Goal: Task Accomplishment & Management: Manage account settings

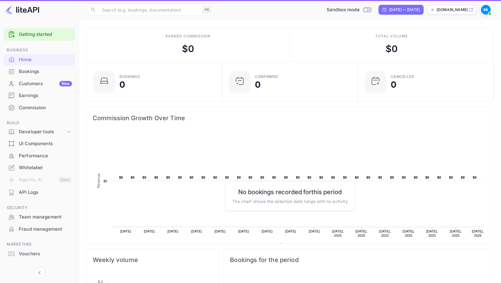
scroll to position [99, 132]
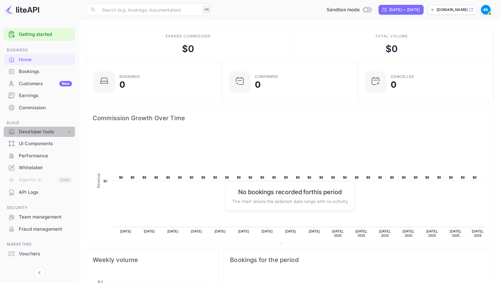
click at [44, 129] on div "Developer tools" at bounding box center [42, 131] width 47 height 7
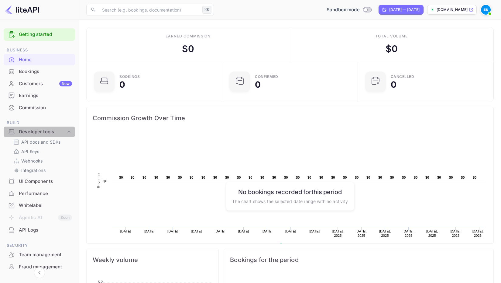
click at [44, 129] on div "Developer tools" at bounding box center [42, 131] width 47 height 7
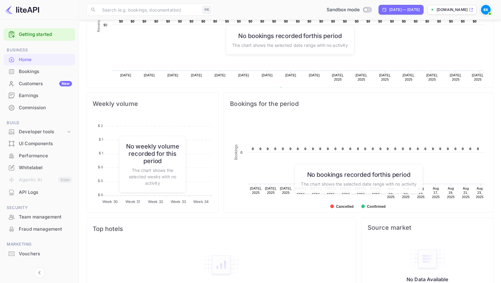
scroll to position [36, 0]
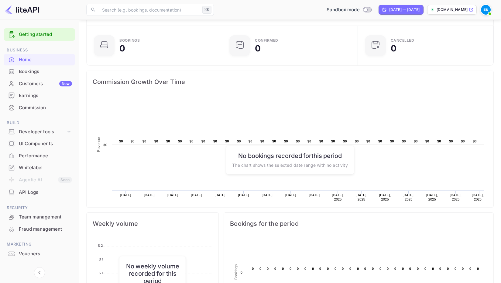
click at [38, 213] on div "Team management" at bounding box center [45, 216] width 53 height 7
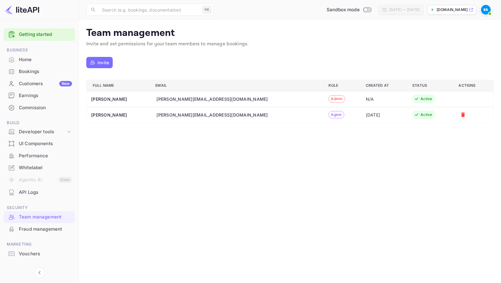
click at [39, 226] on div "Fraud management" at bounding box center [45, 229] width 53 height 7
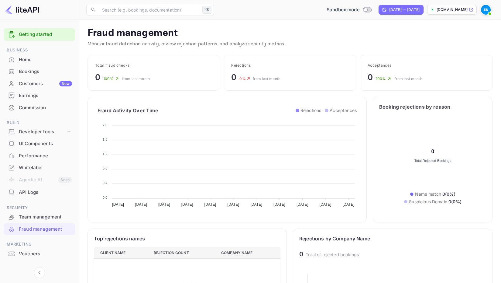
scroll to position [125, 187]
click at [485, 11] on img at bounding box center [486, 10] width 10 height 10
click at [485, 11] on div at bounding box center [250, 141] width 501 height 283
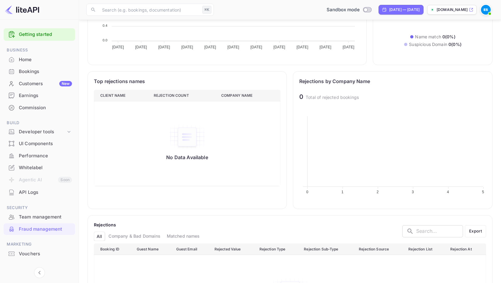
scroll to position [9, 0]
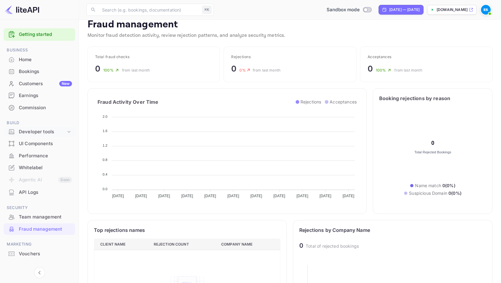
click at [41, 130] on div "Developer tools" at bounding box center [42, 131] width 47 height 7
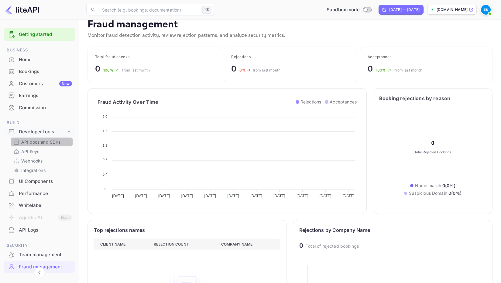
click at [41, 141] on p "API docs and SDKs" at bounding box center [41, 142] width 40 height 6
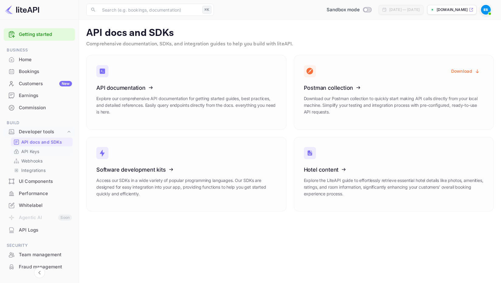
click at [38, 149] on p "API Keys" at bounding box center [30, 151] width 18 height 6
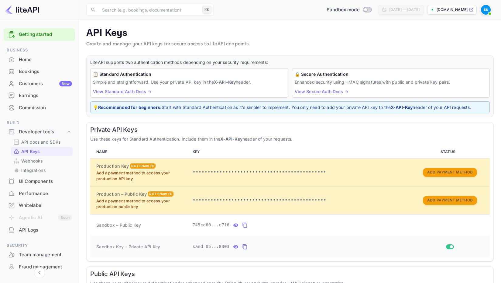
click at [453, 245] on input "Switch" at bounding box center [451, 247] width 11 height 4
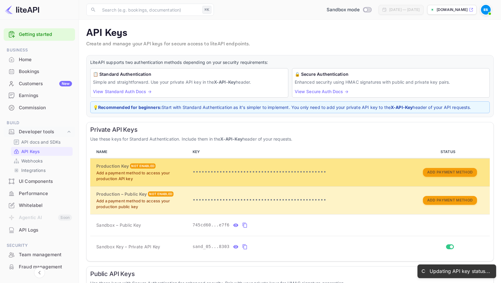
checkbox input "false"
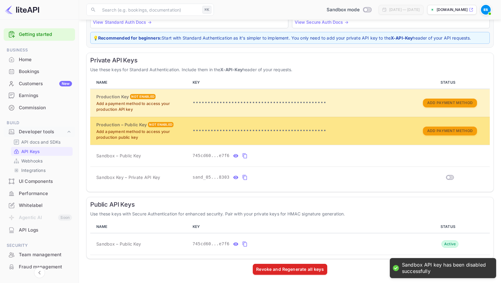
scroll to position [69, 0]
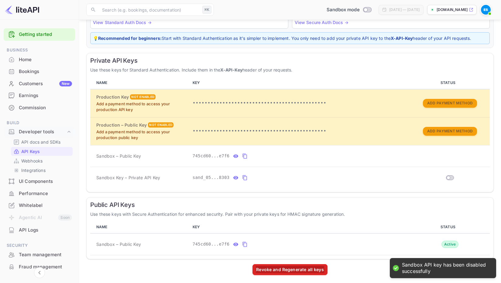
click at [299, 272] on div "Revoke and Regenerate all keys" at bounding box center [290, 269] width 75 height 11
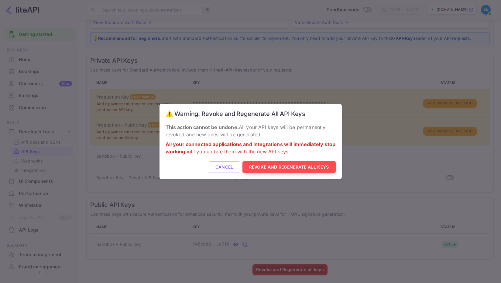
click at [293, 168] on button "Revoke and Regenerate All Keys" at bounding box center [289, 167] width 93 height 12
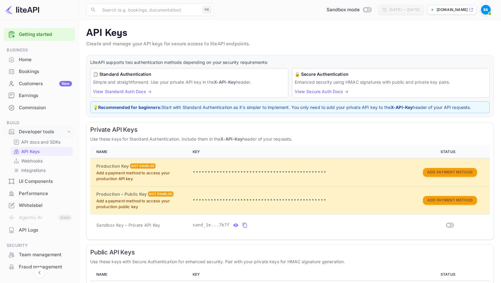
scroll to position [0, 0]
click at [37, 161] on p "Webhooks" at bounding box center [31, 161] width 21 height 6
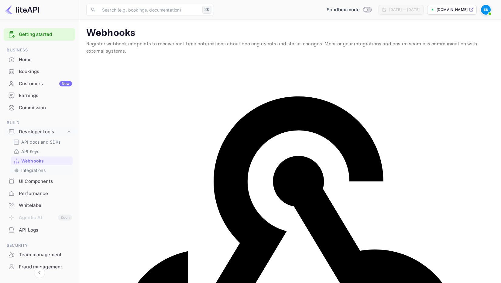
click at [38, 167] on p "Integrations" at bounding box center [33, 170] width 24 height 6
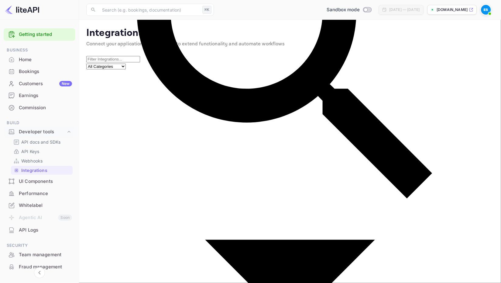
click at [55, 179] on div "UI Components" at bounding box center [45, 181] width 53 height 7
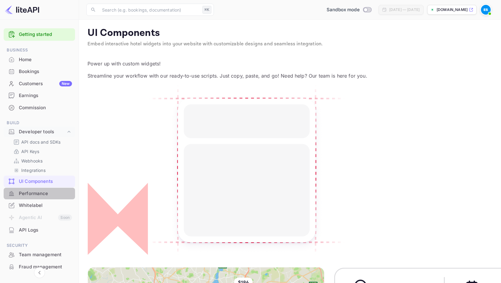
click at [51, 194] on div "Performance" at bounding box center [45, 193] width 53 height 7
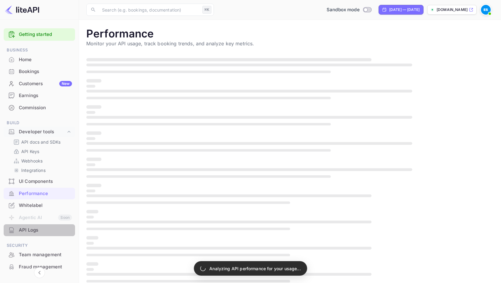
click at [40, 231] on div "API Logs" at bounding box center [45, 230] width 53 height 7
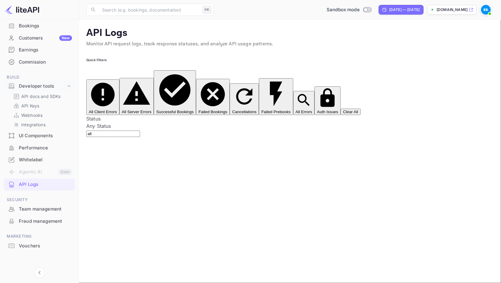
scroll to position [45, 0]
click at [39, 39] on div "Customers New" at bounding box center [45, 38] width 53 height 7
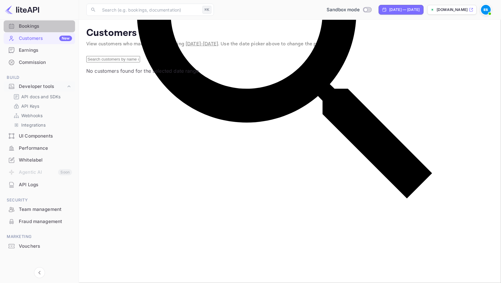
click at [40, 26] on div "Bookings" at bounding box center [45, 26] width 53 height 7
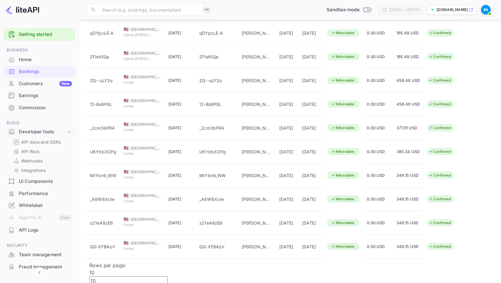
click at [483, 11] on img at bounding box center [486, 10] width 10 height 10
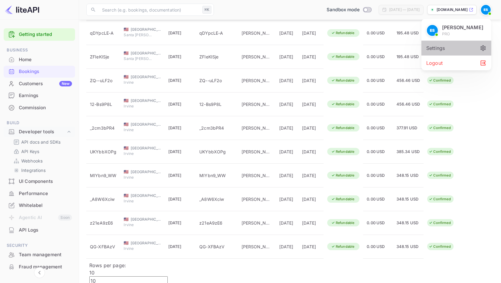
click at [446, 49] on div "Settings" at bounding box center [457, 48] width 70 height 15
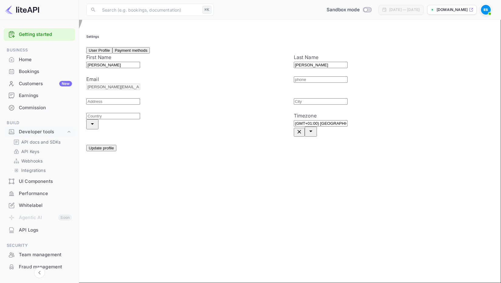
click at [150, 54] on button "Payment methods" at bounding box center [131, 50] width 37 height 6
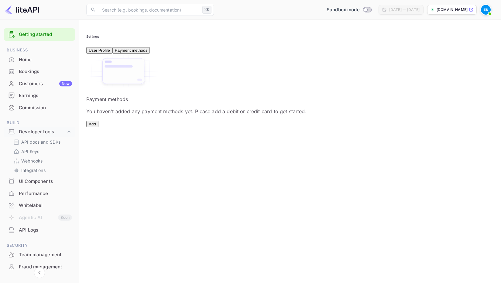
click at [113, 54] on button "User Profile" at bounding box center [99, 50] width 26 height 6
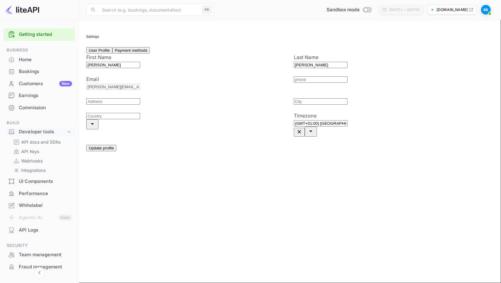
click at [39, 69] on div "Bookings" at bounding box center [45, 71] width 53 height 7
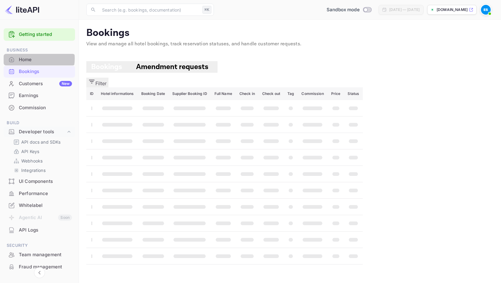
click at [31, 58] on div "Home" at bounding box center [45, 59] width 53 height 7
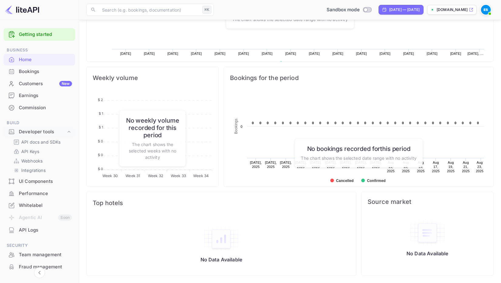
scroll to position [182, 0]
click at [446, 7] on p "[DOMAIN_NAME]" at bounding box center [452, 9] width 31 height 5
click at [390, 12] on div "[DATE] — [DATE]" at bounding box center [405, 9] width 30 height 5
select select "6"
select select "2025"
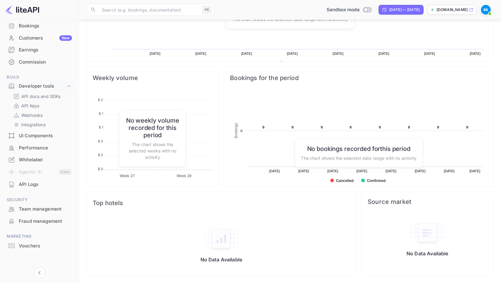
scroll to position [45, 0]
click at [47, 157] on div "Whitelabel" at bounding box center [45, 160] width 53 height 7
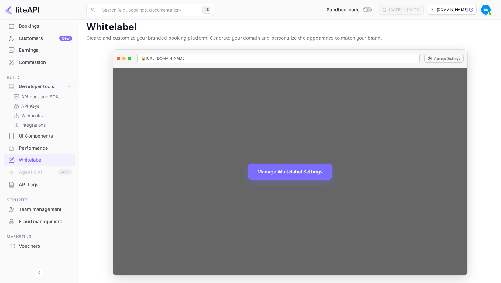
scroll to position [6, 0]
click at [439, 58] on button "Manage Settings" at bounding box center [444, 58] width 39 height 9
click at [438, 58] on button "Manage Settings" at bounding box center [444, 58] width 39 height 9
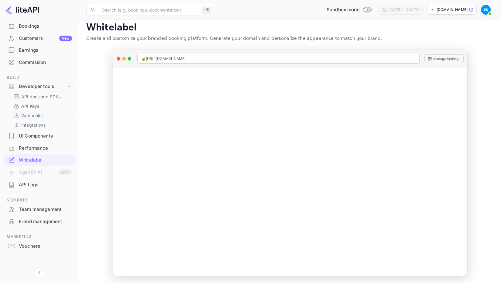
click at [42, 114] on p "Webhooks" at bounding box center [31, 115] width 21 height 6
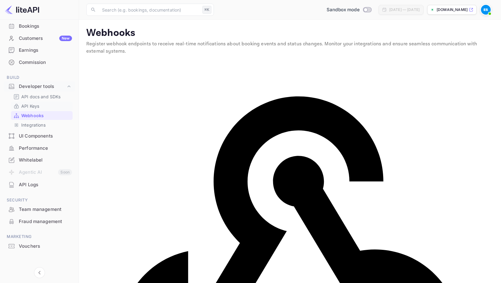
click at [39, 106] on p "API Keys" at bounding box center [30, 106] width 18 height 6
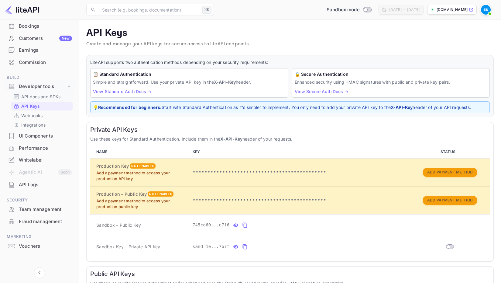
click at [40, 99] on div "API docs and SDKs" at bounding box center [42, 96] width 62 height 9
click at [40, 94] on p "API docs and SDKs" at bounding box center [41, 96] width 40 height 6
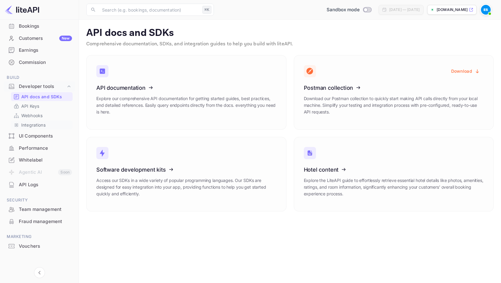
click at [38, 122] on p "Integrations" at bounding box center [33, 125] width 24 height 6
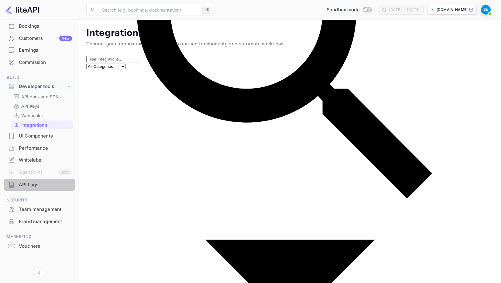
click at [47, 181] on div "API Logs" at bounding box center [45, 184] width 53 height 7
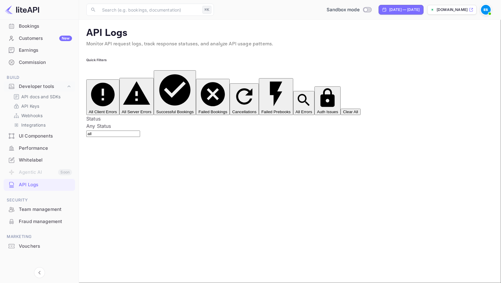
click at [55, 158] on div "Whitelabel" at bounding box center [45, 160] width 53 height 7
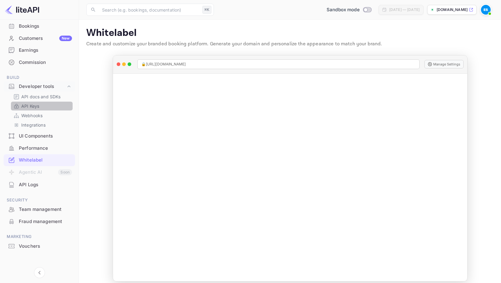
click at [45, 103] on link "API Keys" at bounding box center [41, 106] width 57 height 6
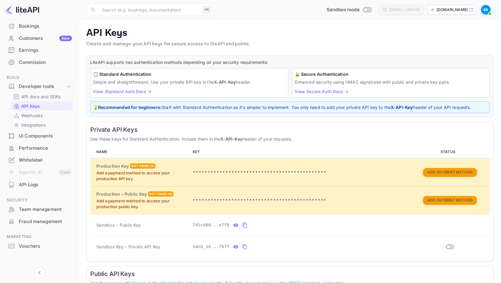
click at [42, 208] on div "Team management" at bounding box center [45, 209] width 53 height 7
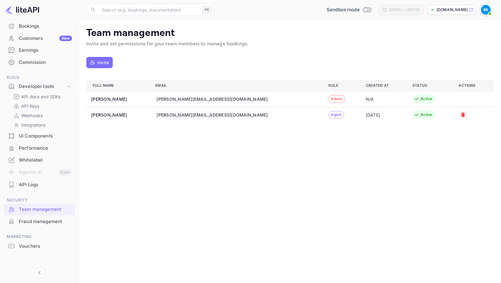
click at [366, 96] on div "N/A" at bounding box center [384, 99] width 37 height 6
click at [195, 97] on div "[PERSON_NAME][EMAIL_ADDRESS][DOMAIN_NAME]" at bounding box center [212, 99] width 111 height 6
click at [113, 98] on th "[PERSON_NAME]" at bounding box center [119, 99] width 64 height 16
click at [245, 113] on div "[PERSON_NAME][EMAIL_ADDRESS][DOMAIN_NAME]" at bounding box center [238, 115] width 162 height 6
click at [483, 8] on img at bounding box center [486, 10] width 10 height 10
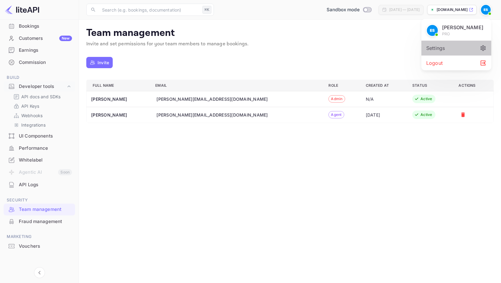
click at [456, 48] on div "Settings" at bounding box center [457, 48] width 70 height 15
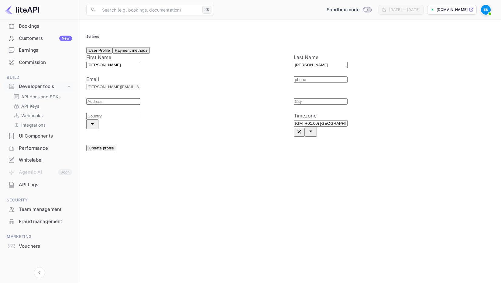
click at [150, 54] on button "Payment methods" at bounding box center [131, 50] width 37 height 6
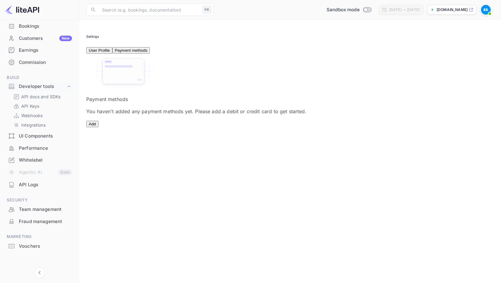
click at [483, 6] on img at bounding box center [486, 10] width 10 height 10
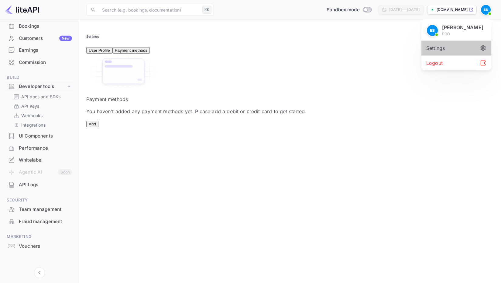
click at [449, 47] on div "Settings" at bounding box center [457, 48] width 70 height 15
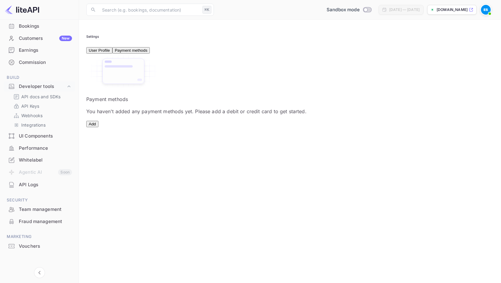
click at [109, 54] on button "User Profile" at bounding box center [99, 50] width 26 height 6
